Goal: Navigation & Orientation: Find specific page/section

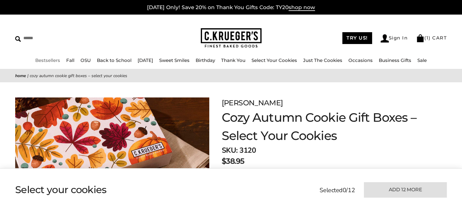
click at [50, 61] on link "Bestsellers" at bounding box center [47, 60] width 25 height 6
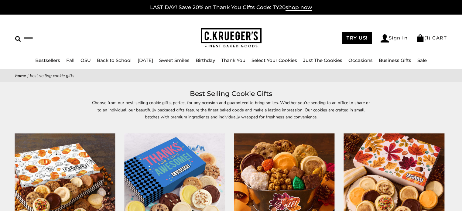
click at [204, 32] on img at bounding box center [231, 38] width 61 height 20
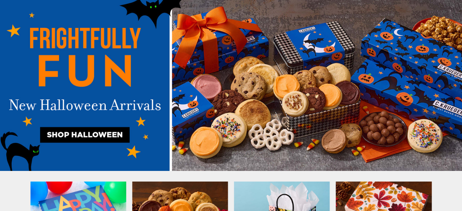
scroll to position [106, 0]
